Goal: Find specific page/section: Find specific page/section

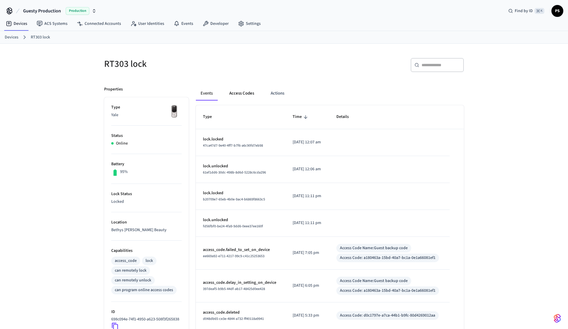
click at [249, 93] on button "Access Codes" at bounding box center [242, 93] width 34 height 14
click at [237, 95] on button "Access Codes" at bounding box center [242, 93] width 34 height 14
click at [232, 97] on button "Access Codes" at bounding box center [242, 93] width 34 height 14
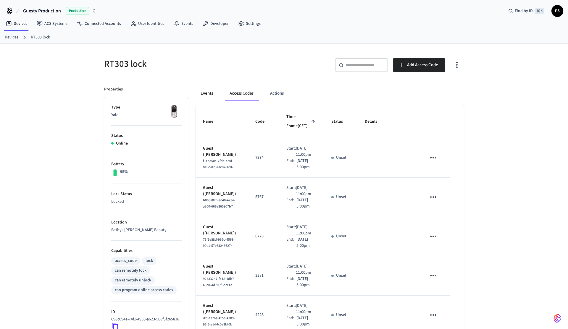
click at [207, 95] on button "Events" at bounding box center [207, 93] width 22 height 14
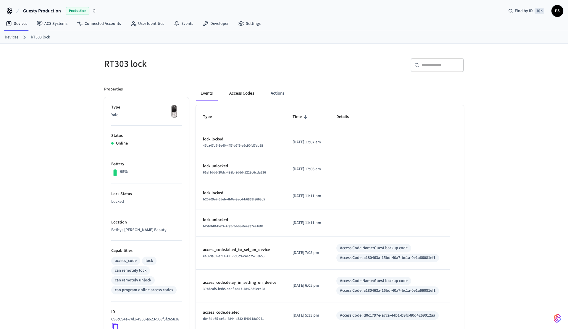
click at [236, 92] on button "Access Codes" at bounding box center [242, 93] width 34 height 14
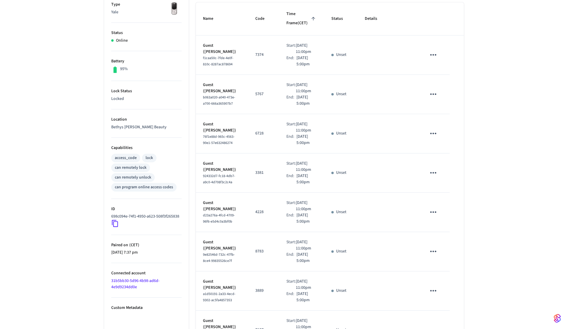
scroll to position [294, 0]
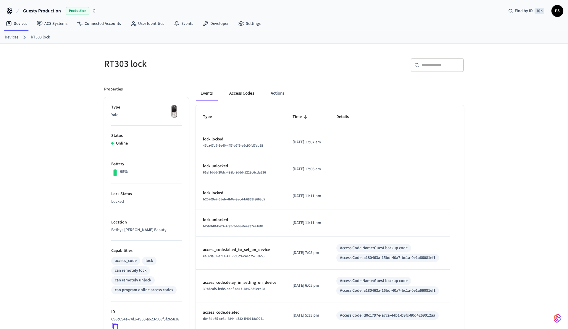
click at [250, 90] on button "Access Codes" at bounding box center [242, 93] width 34 height 14
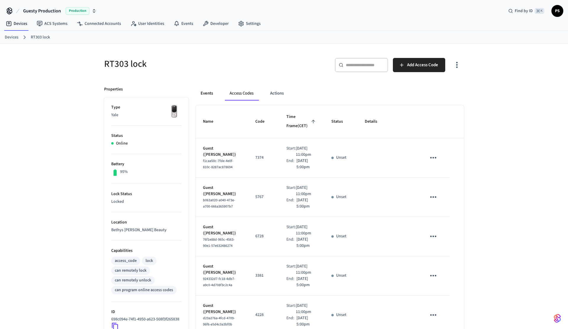
click at [207, 95] on button "Events" at bounding box center [207, 93] width 22 height 14
